Goal: Find contact information: Find contact information

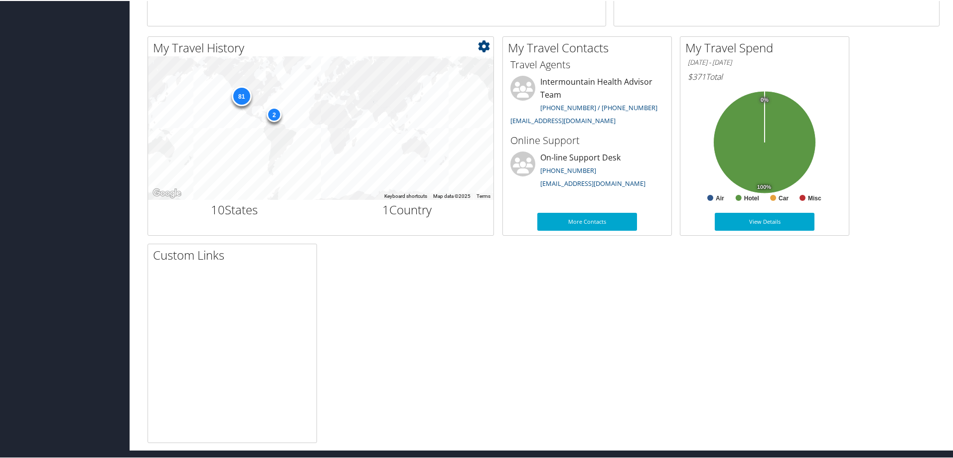
scroll to position [305, 0]
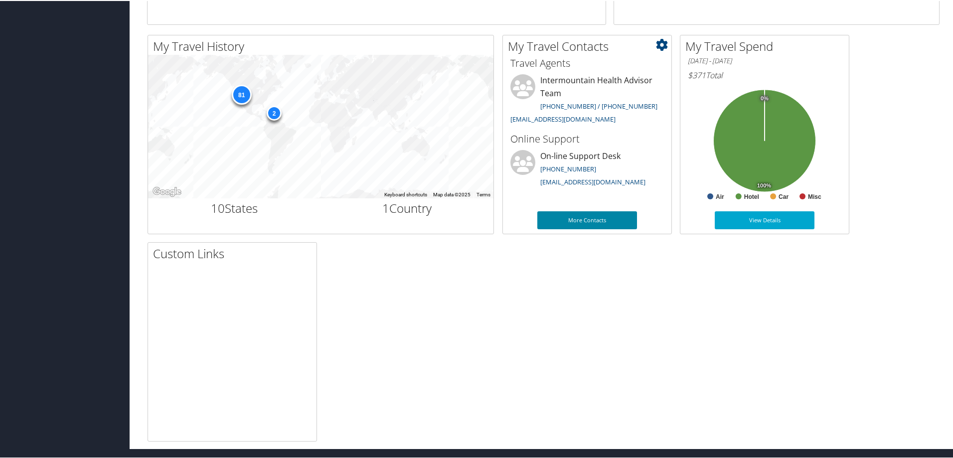
click at [582, 219] on link "More Contacts" at bounding box center [587, 219] width 100 height 18
